Goal: Task Accomplishment & Management: Manage account settings

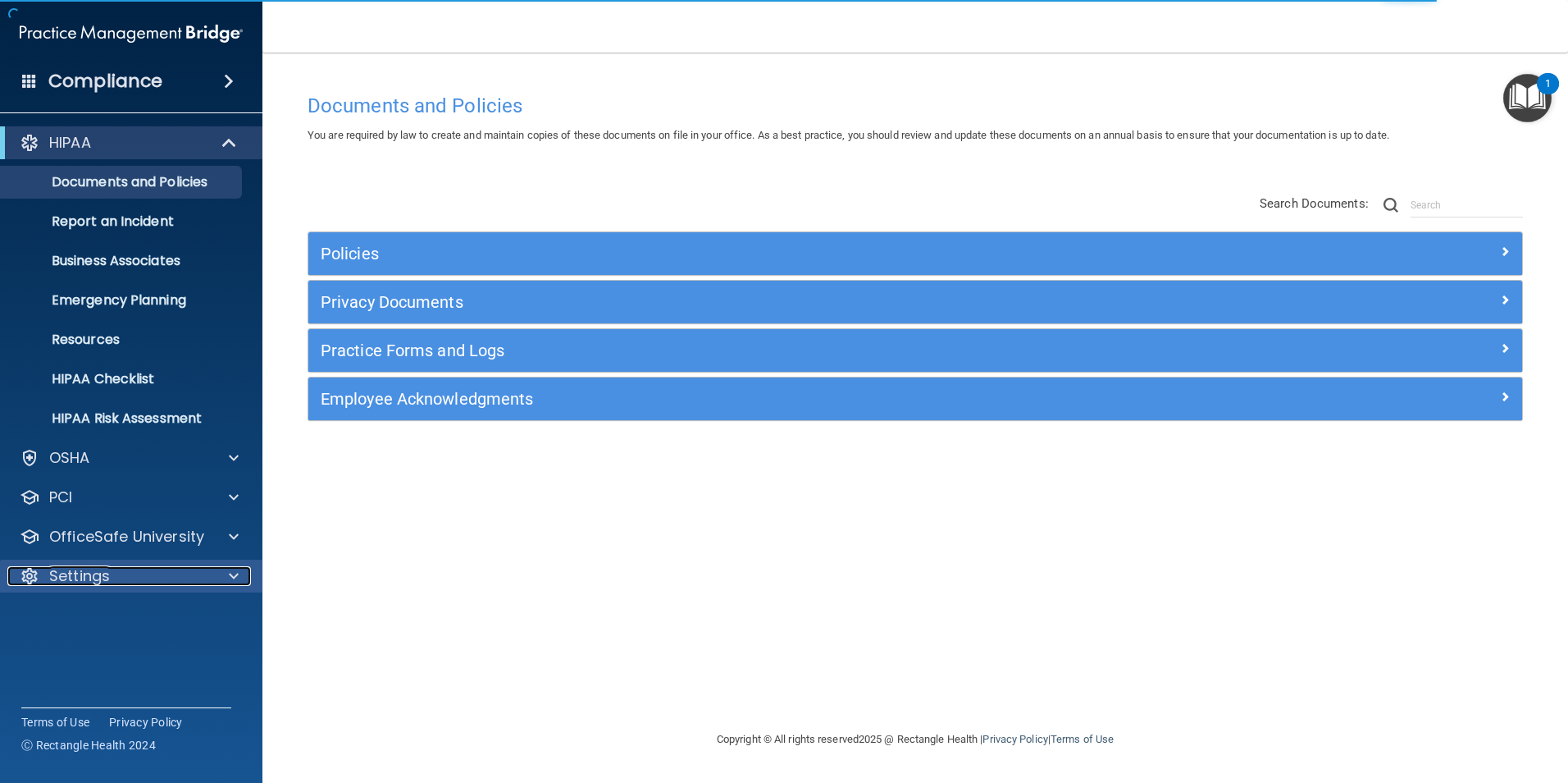
click at [102, 571] on p "Settings" at bounding box center [79, 575] width 60 height 19
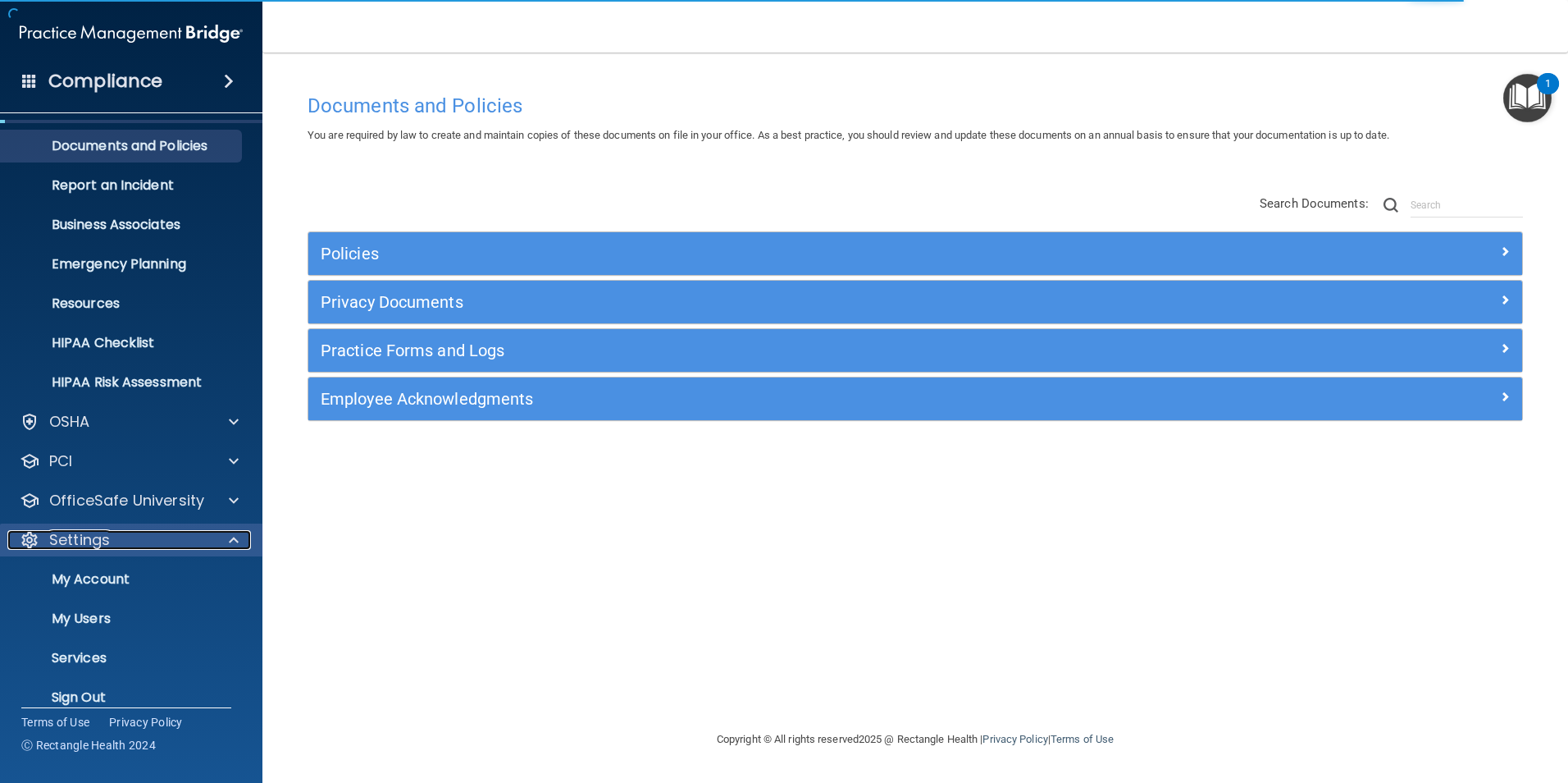
scroll to position [56, 0]
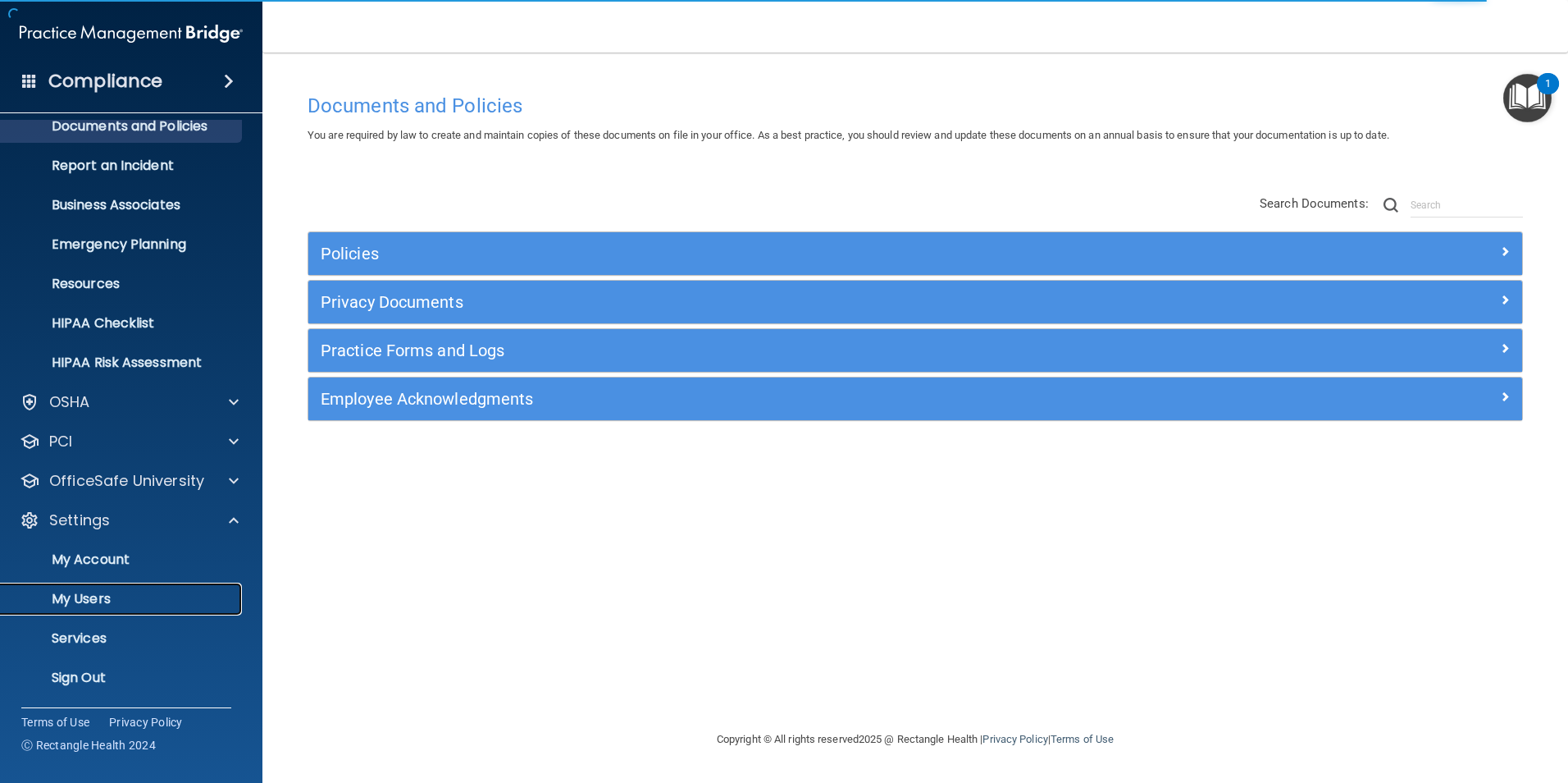
click at [84, 597] on p "My Users" at bounding box center [123, 598] width 224 height 17
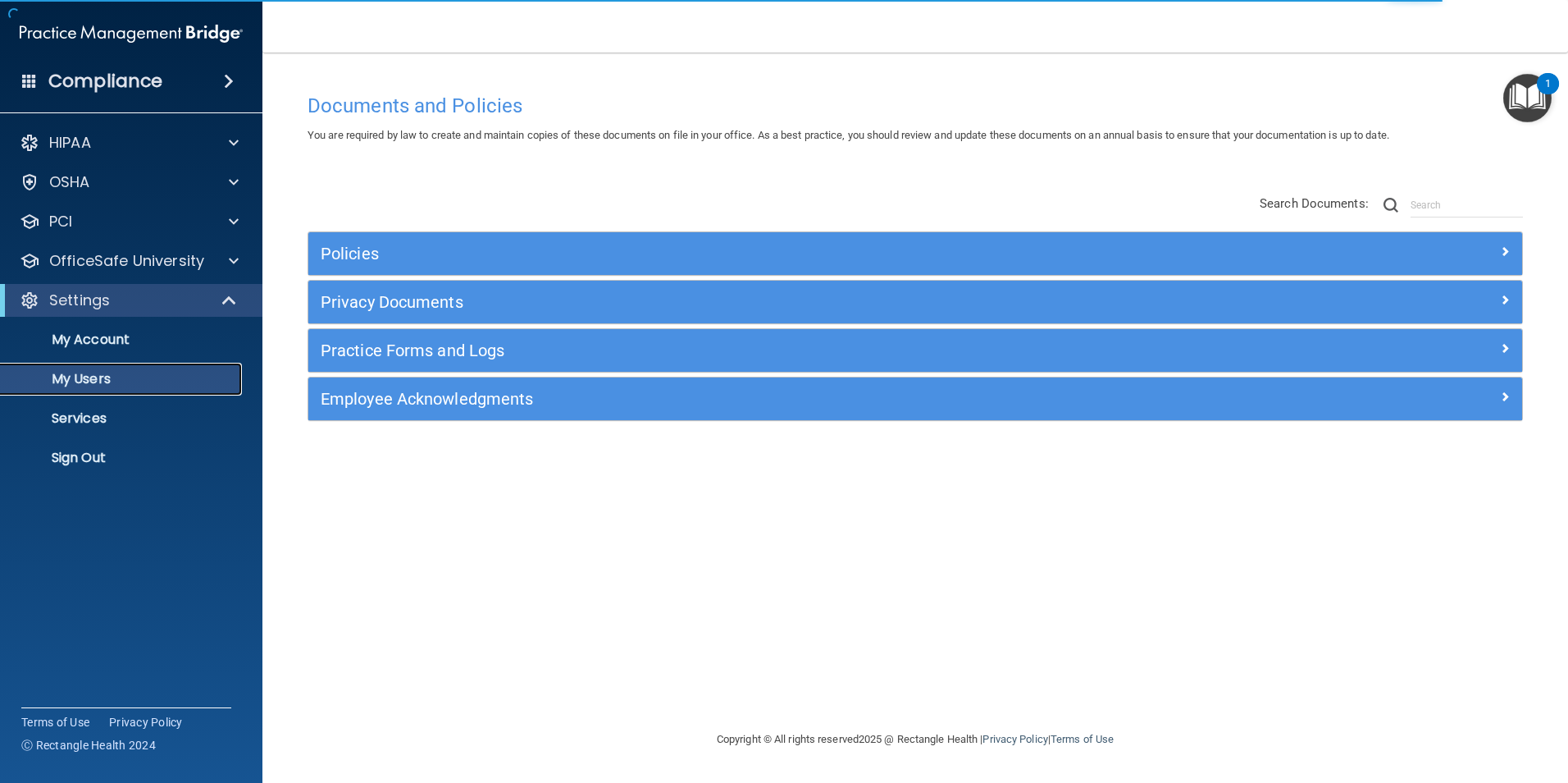
select select "20"
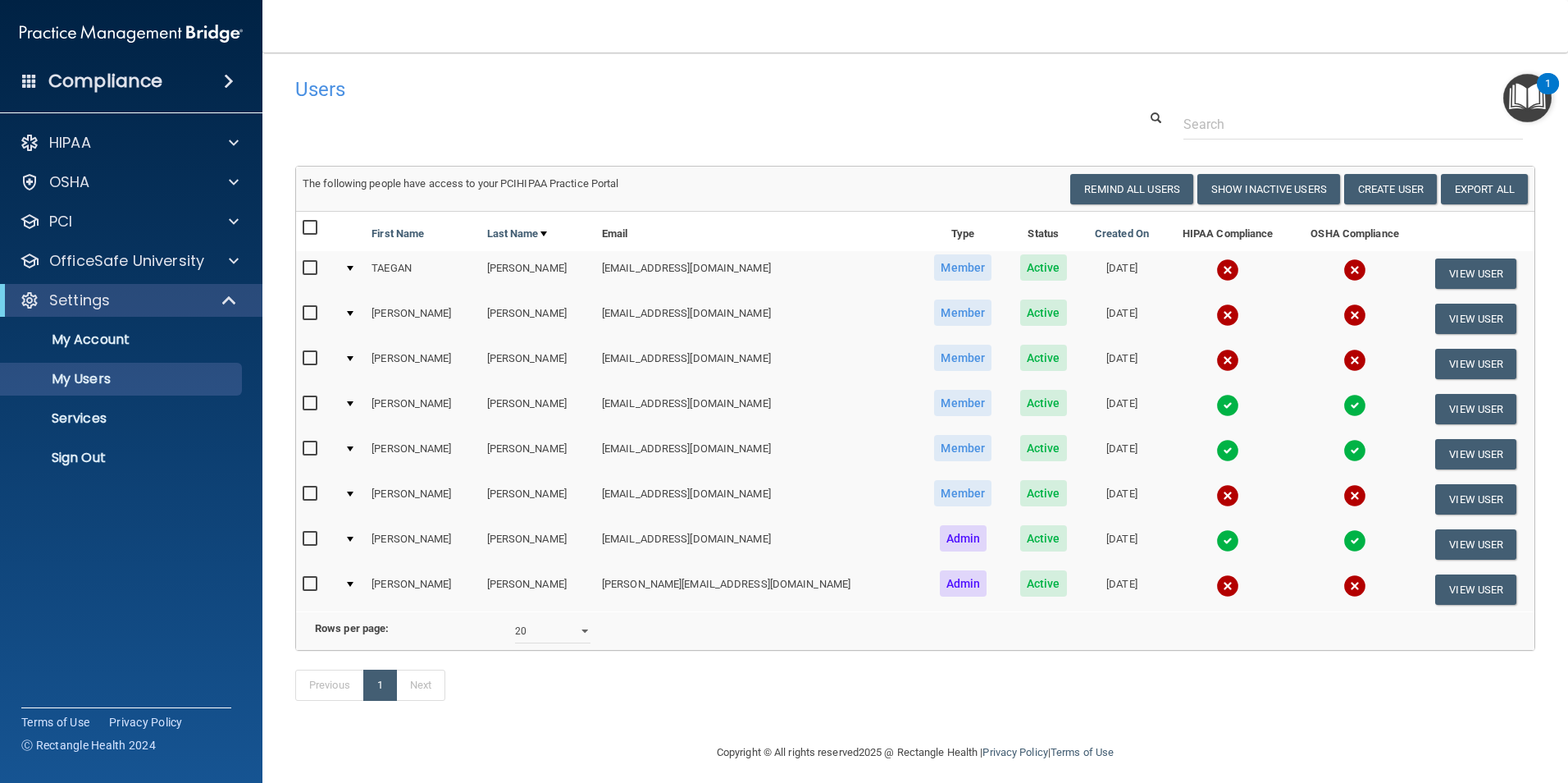
click at [308, 267] on input "checkbox" at bounding box center [313, 268] width 19 height 13
checkbox input "true"
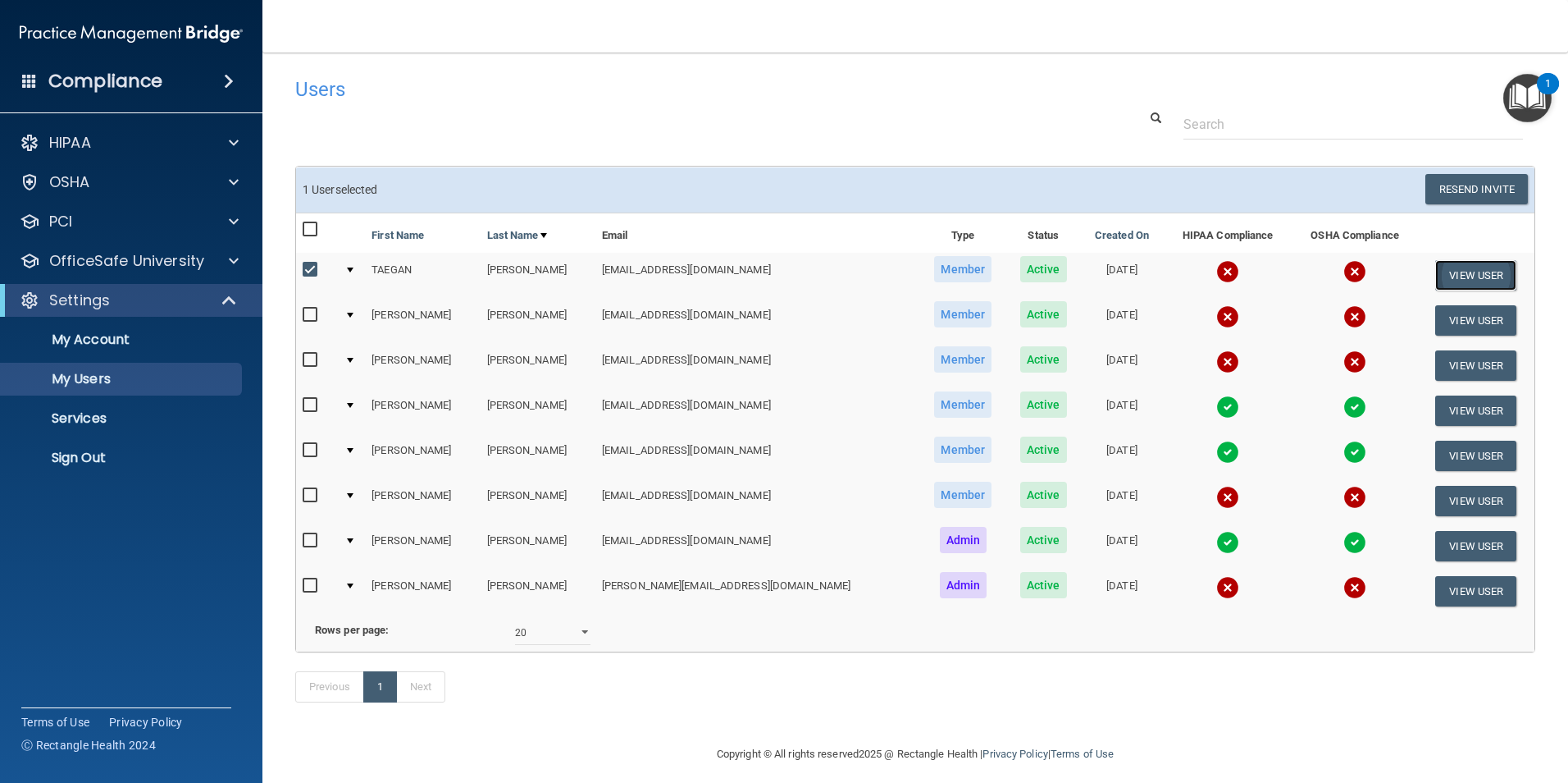
click at [1435, 275] on button "View User" at bounding box center [1475, 275] width 81 height 31
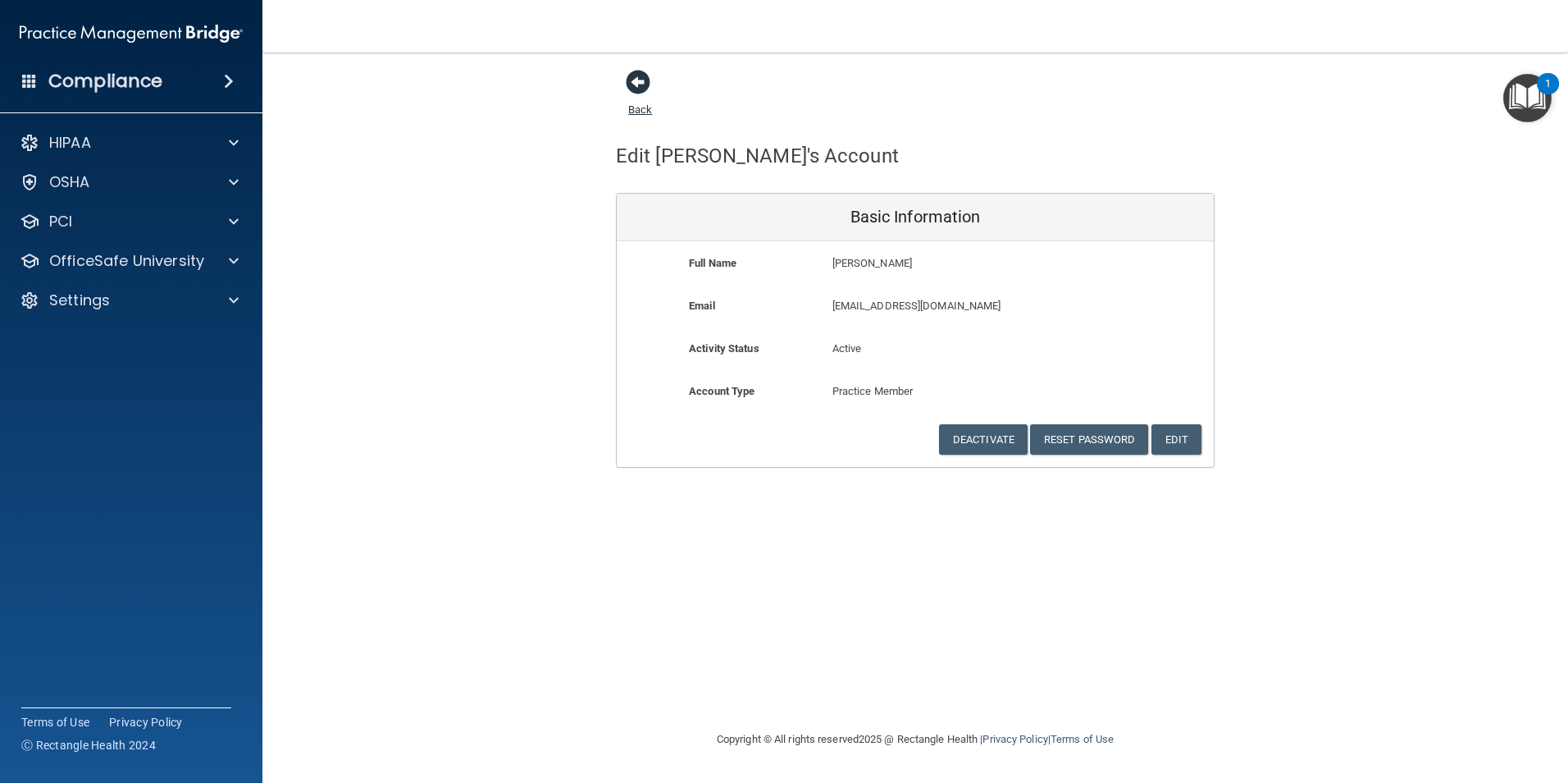
click at [642, 85] on span at bounding box center [638, 82] width 25 height 25
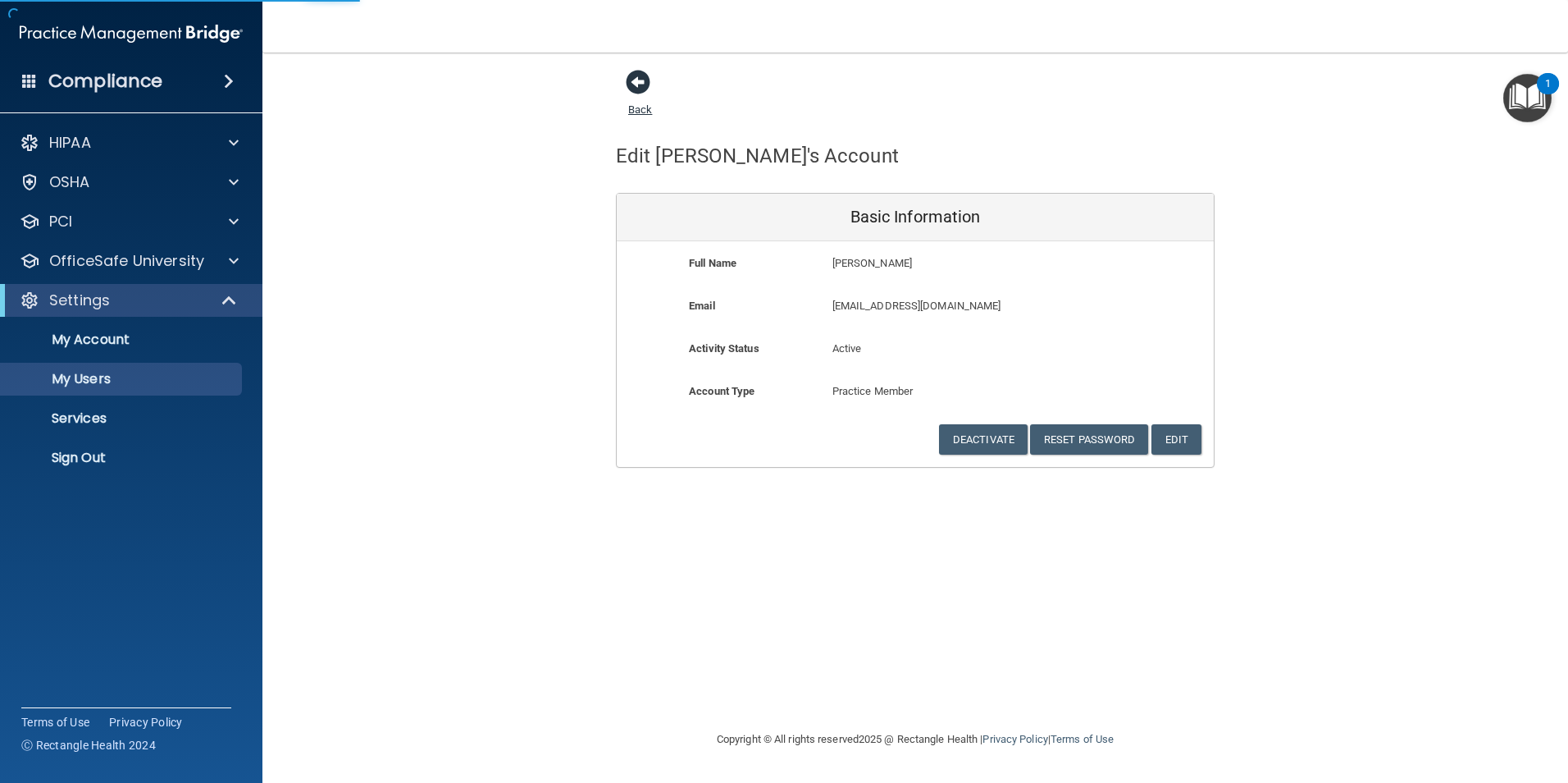
click at [642, 86] on span at bounding box center [638, 82] width 25 height 25
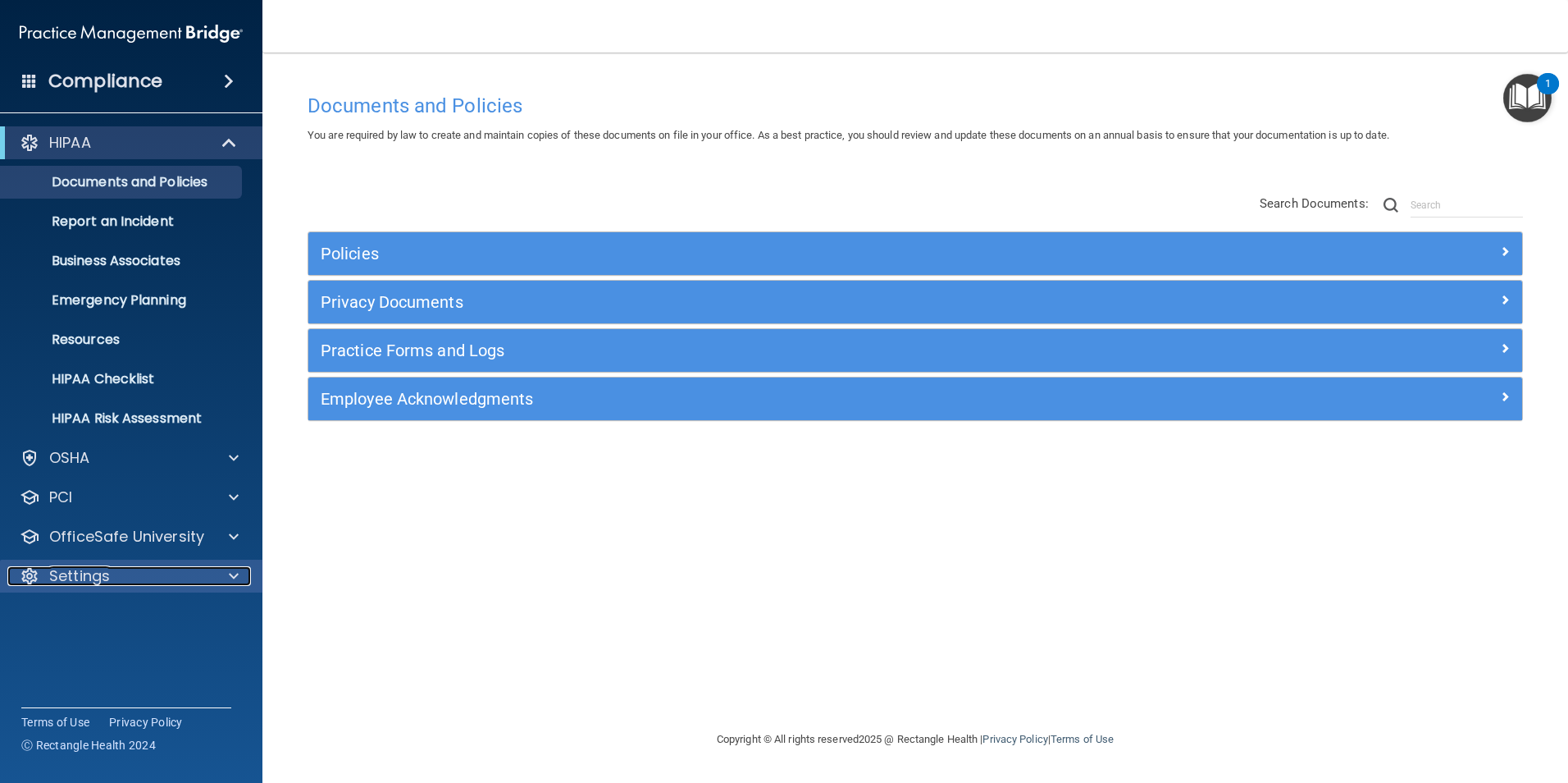
click at [118, 571] on div "Settings" at bounding box center [109, 575] width 203 height 19
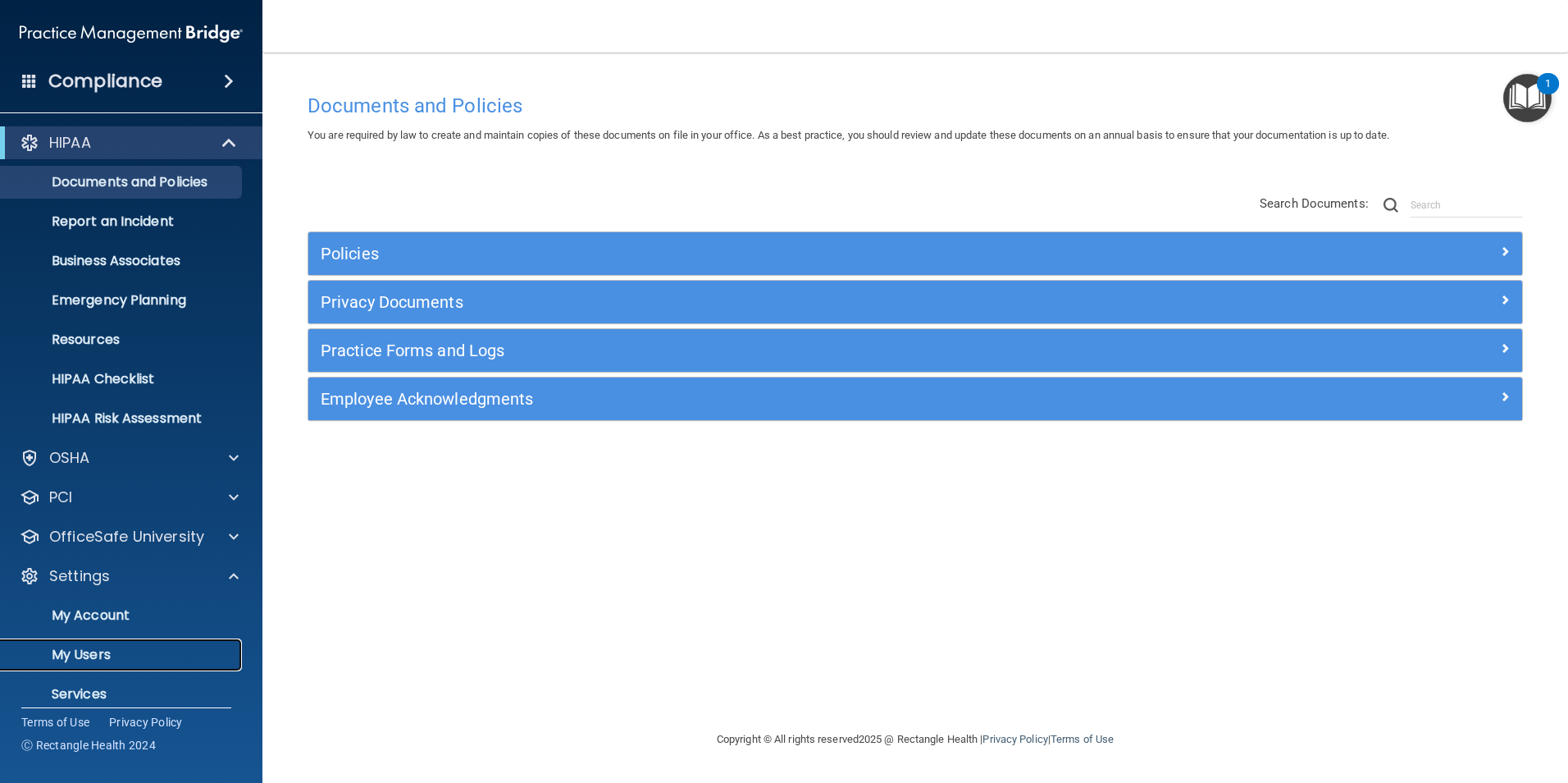
click at [78, 643] on link "My Users" at bounding box center [112, 654] width 258 height 32
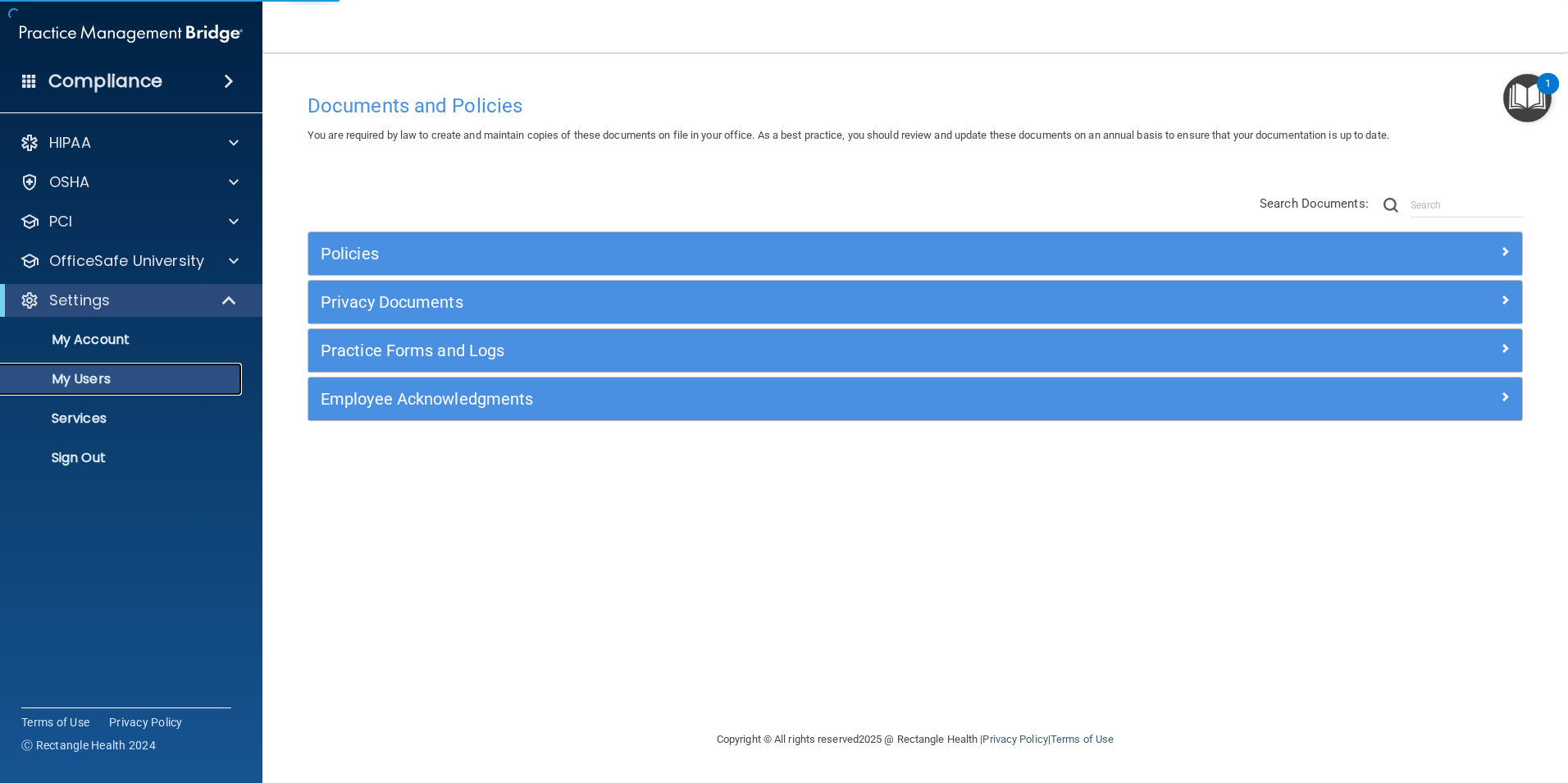
select select "20"
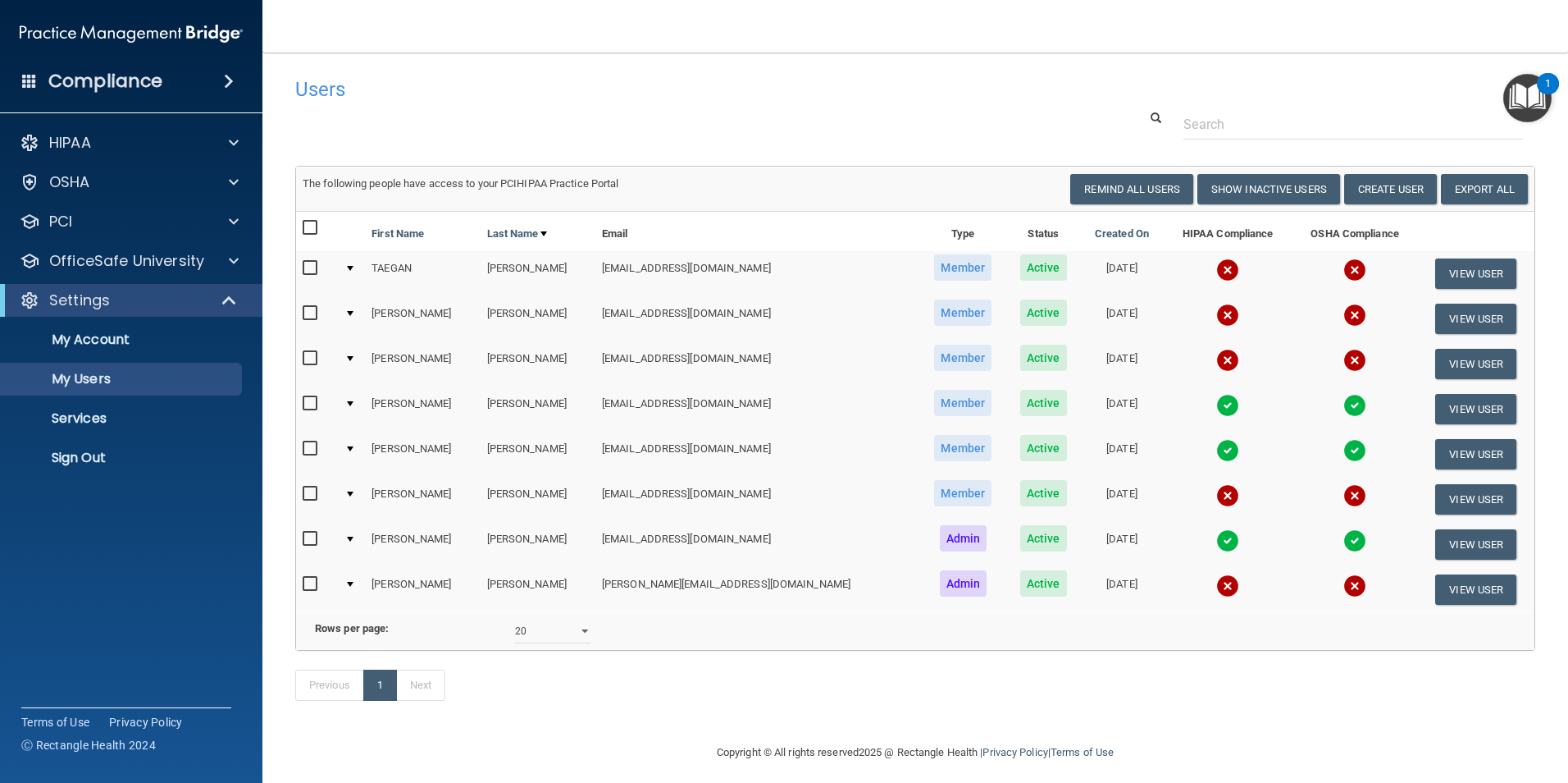
click at [1216, 273] on img at bounding box center [1227, 270] width 23 height 23
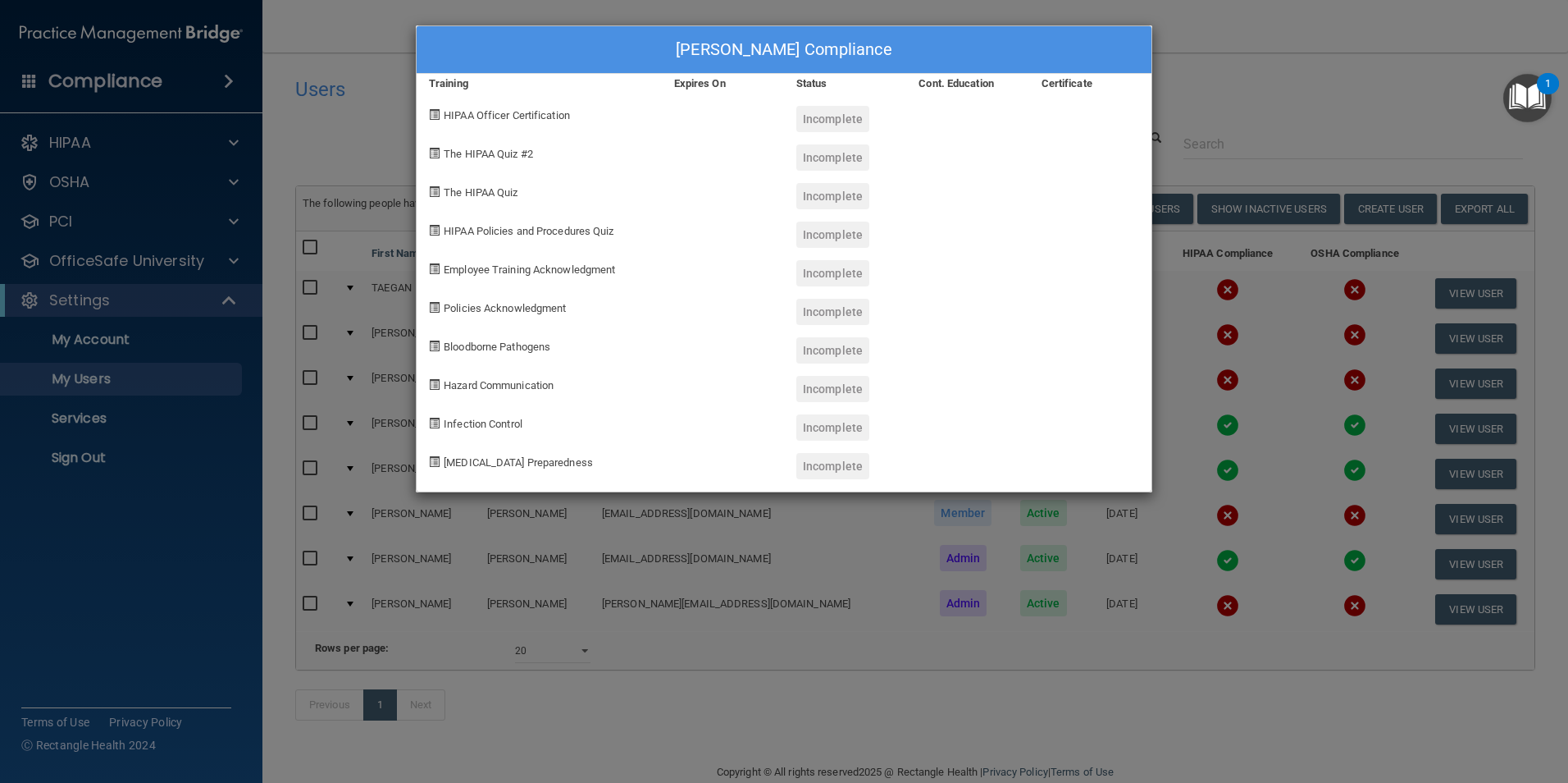
click at [1259, 102] on div "[PERSON_NAME] Compliance Training Expires On Status Cont. Education Certificate…" at bounding box center [784, 392] width 1568 height 783
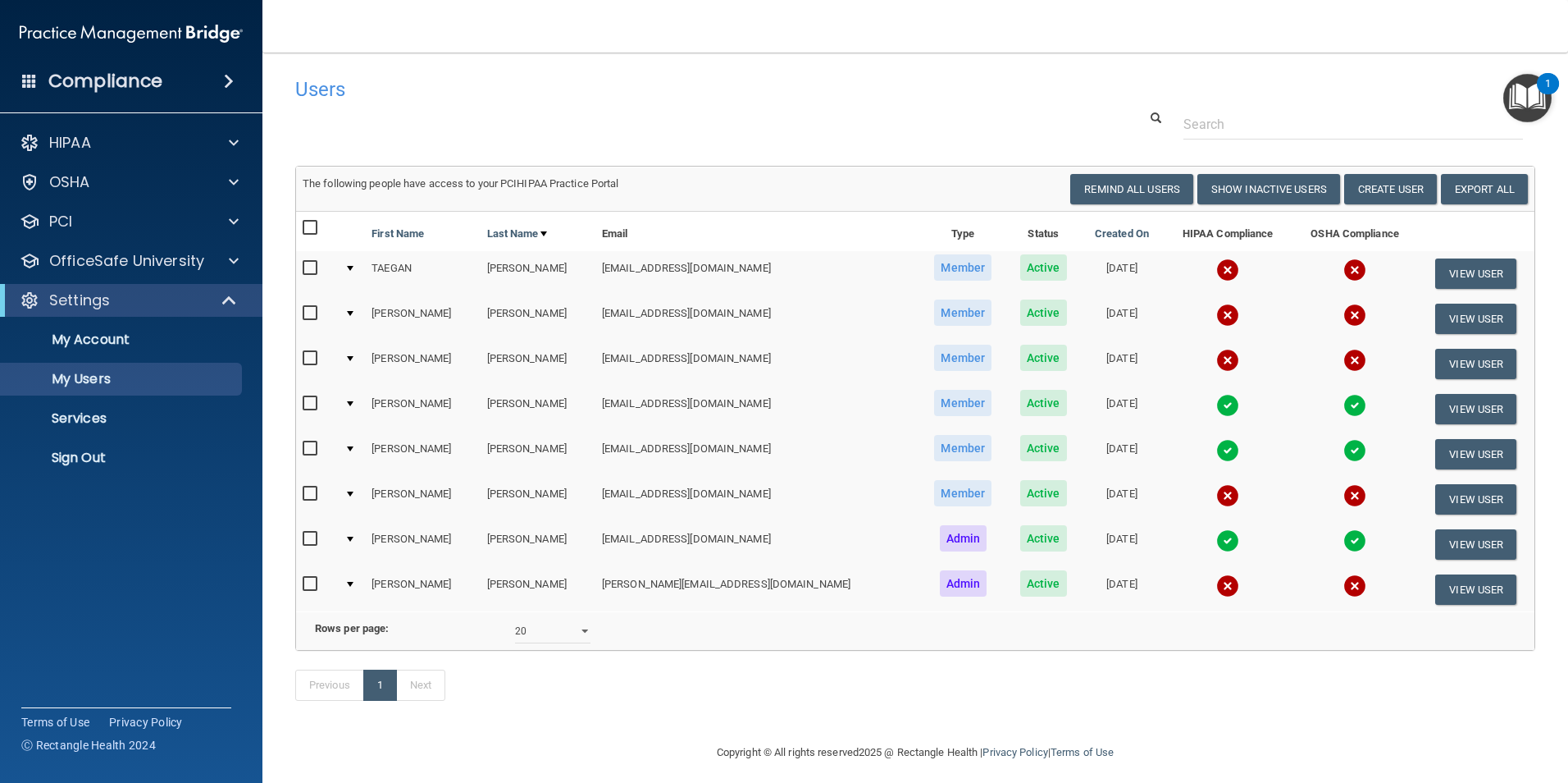
click at [309, 264] on input "checkbox" at bounding box center [313, 268] width 19 height 13
checkbox input "true"
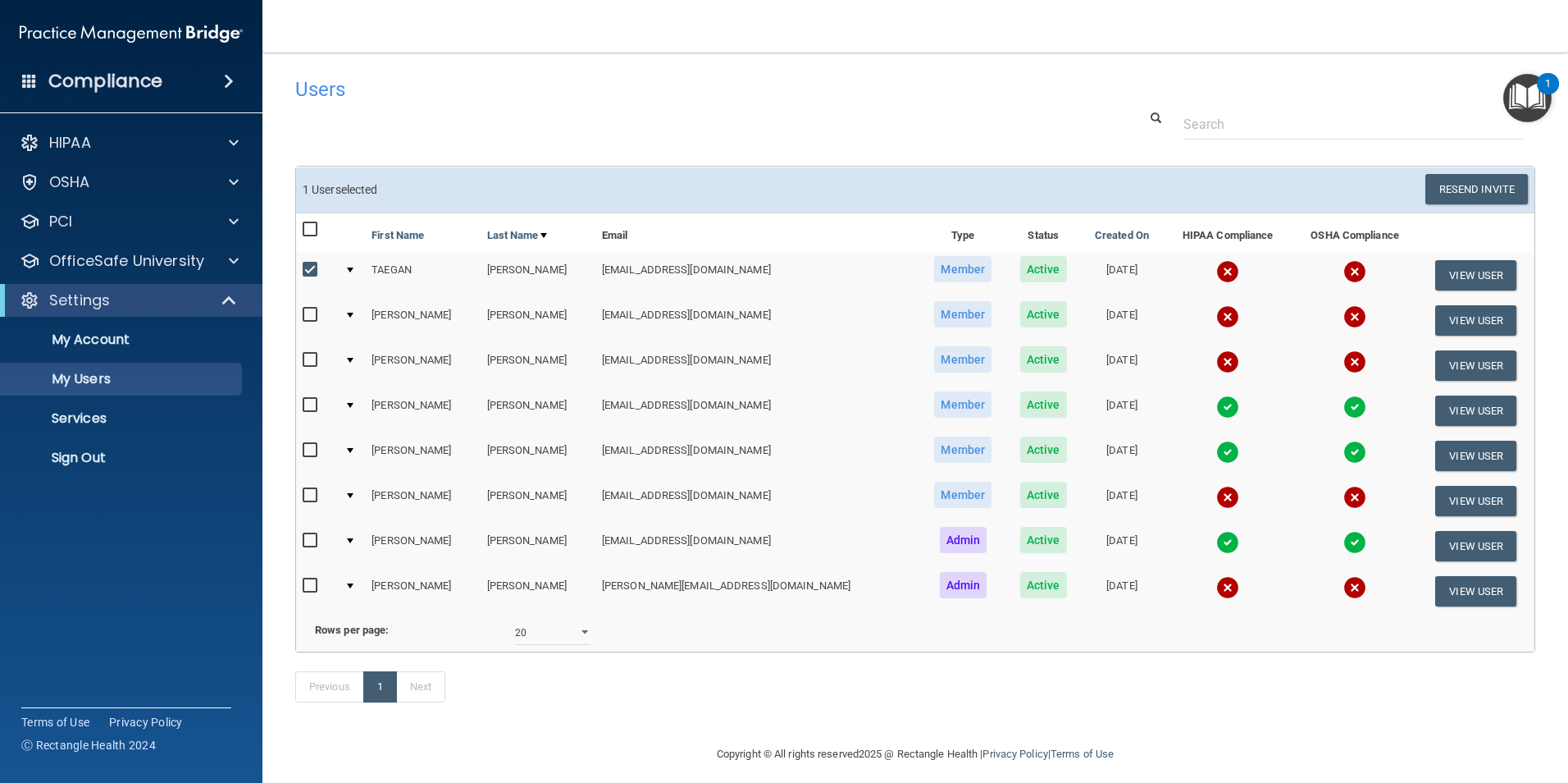
click at [308, 317] on input "checkbox" at bounding box center [313, 314] width 19 height 13
checkbox input "true"
click at [307, 360] on input "checkbox" at bounding box center [313, 360] width 19 height 13
click at [316, 362] on input "checkbox" at bounding box center [313, 360] width 19 height 13
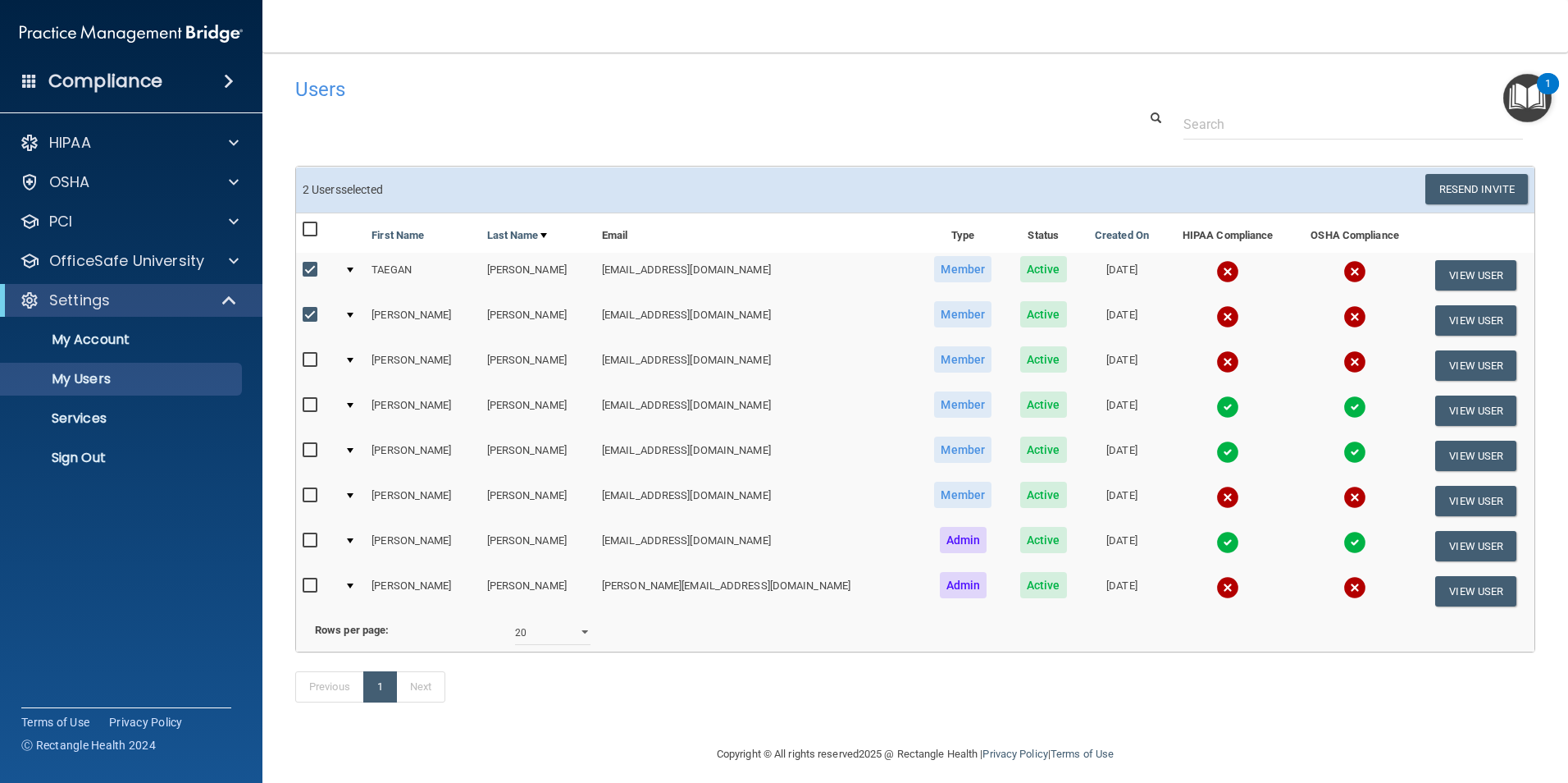
checkbox input "true"
click at [1444, 174] on button "Resend Invite" at bounding box center [1476, 189] width 102 height 31
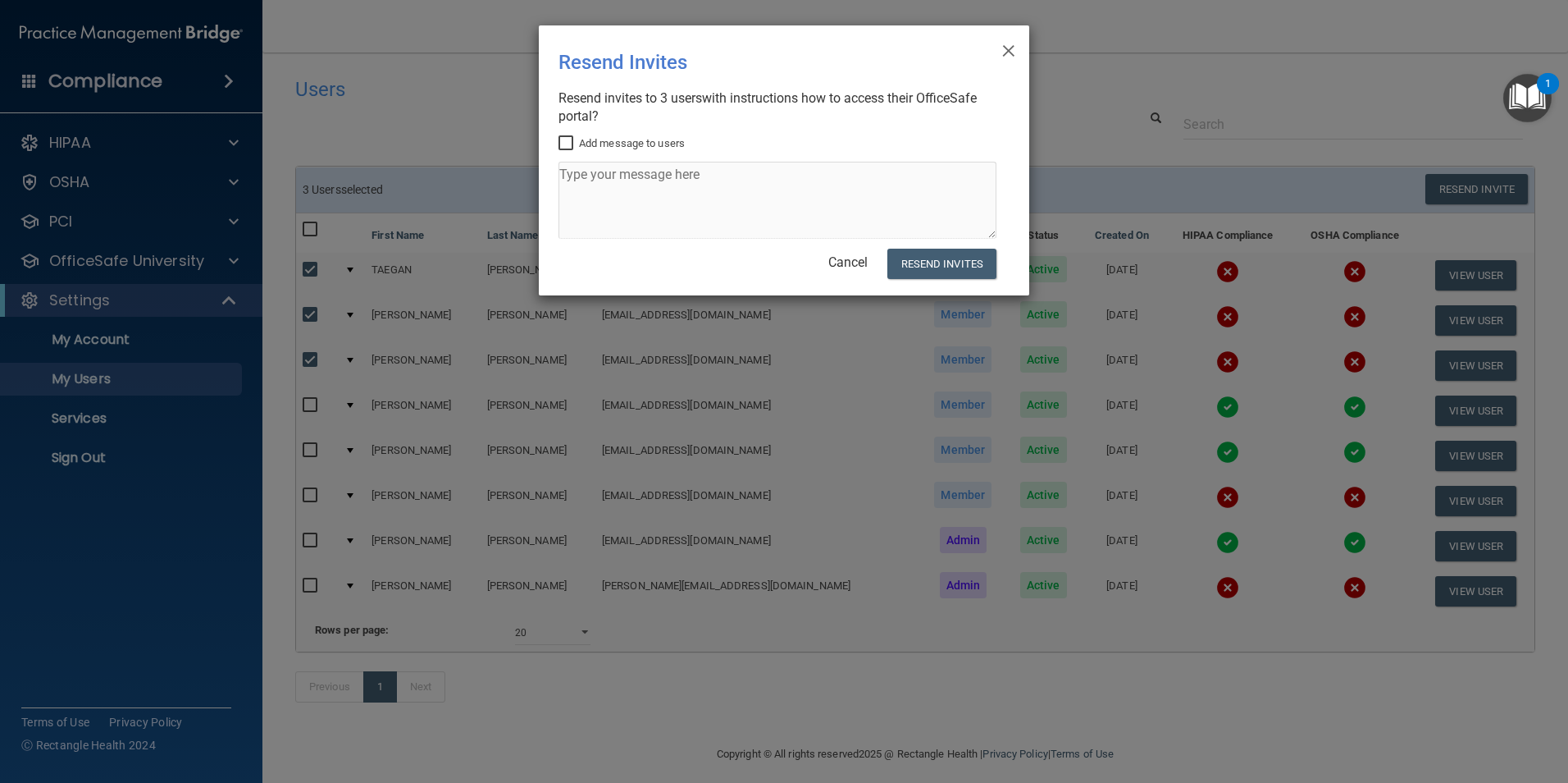
click at [564, 143] on input "Add message to users" at bounding box center [568, 143] width 19 height 13
checkbox input "true"
click at [624, 201] on textarea at bounding box center [777, 201] width 438 height 77
type textarea "Hello this is your HIPAA & OSHA"
click at [943, 267] on button "Resend Invites" at bounding box center [941, 264] width 109 height 31
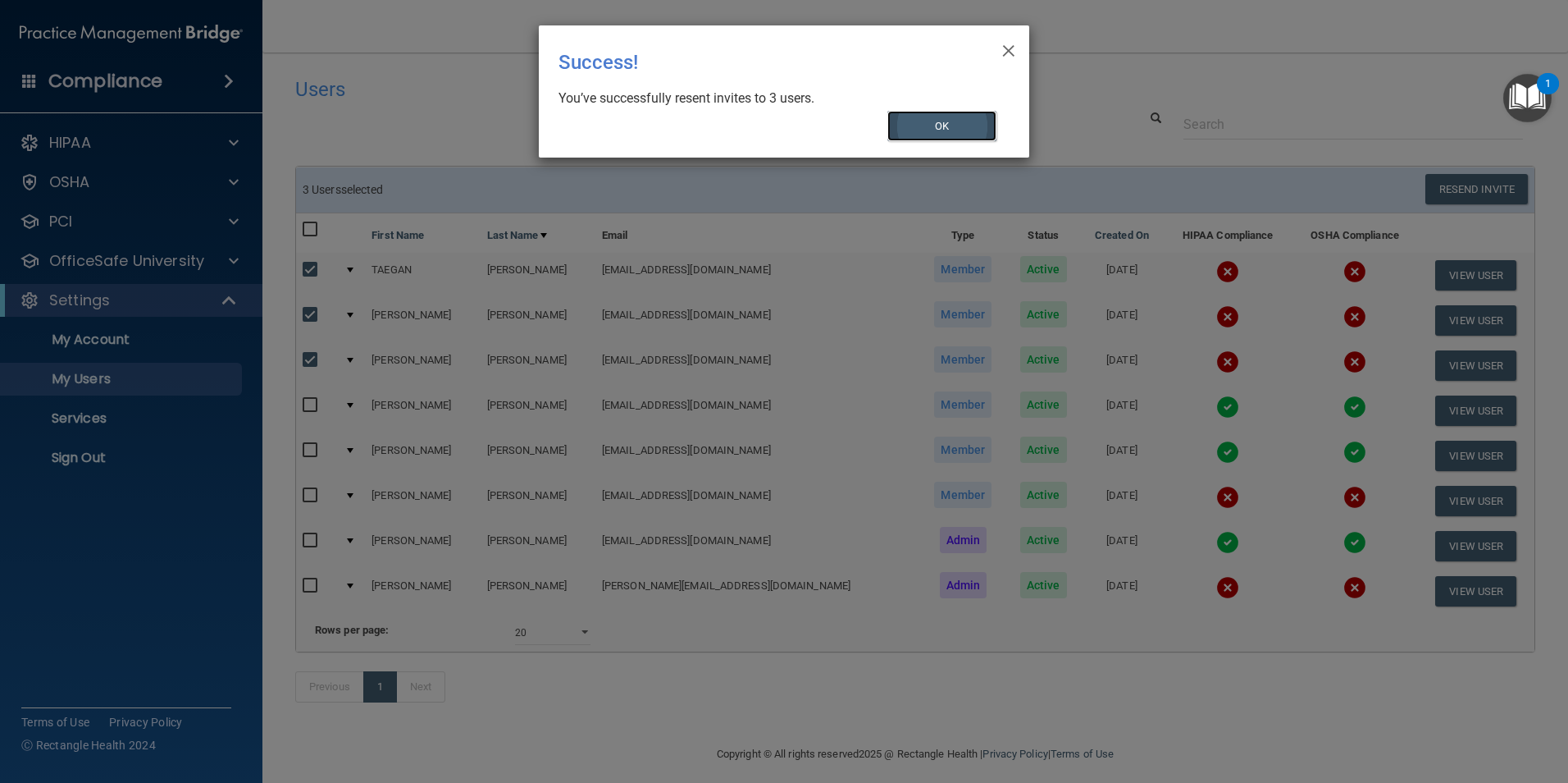
click at [946, 125] on button "OK" at bounding box center [942, 125] width 110 height 31
